Goal: Navigation & Orientation: Find specific page/section

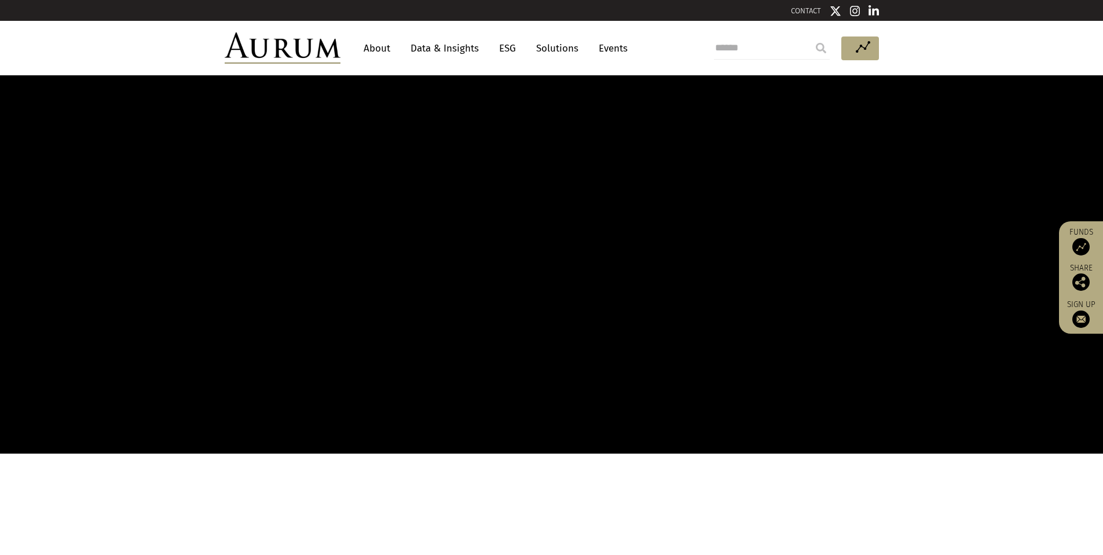
click at [390, 46] on link "About" at bounding box center [377, 48] width 38 height 21
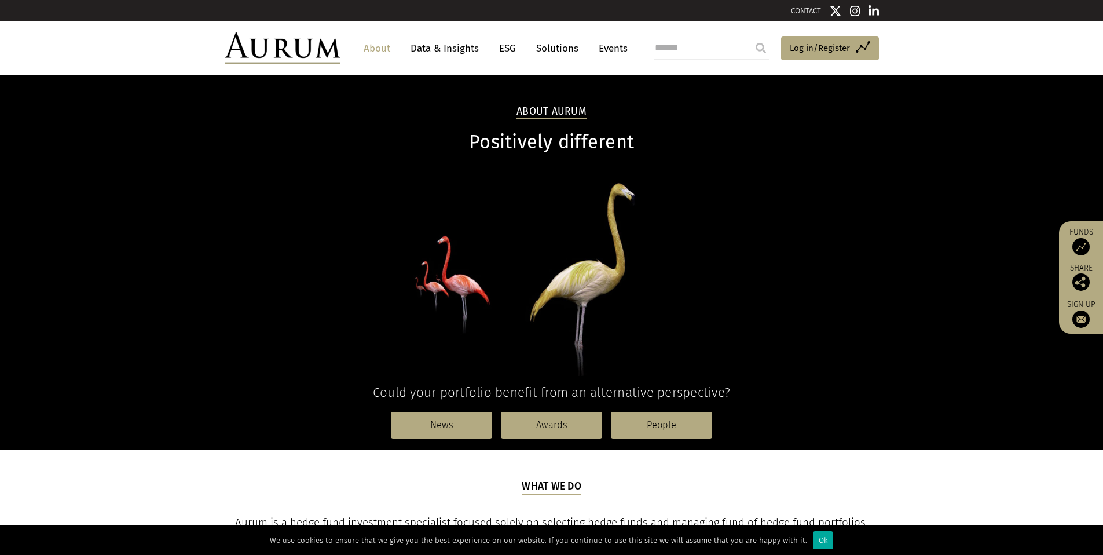
click at [389, 45] on link "About" at bounding box center [377, 48] width 38 height 21
click at [875, 14] on img at bounding box center [873, 11] width 10 height 12
